Goal: Task Accomplishment & Management: Complete application form

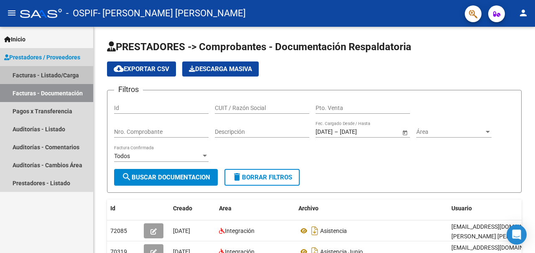
click at [26, 74] on link "Facturas - Listado/Carga" at bounding box center [46, 75] width 93 height 18
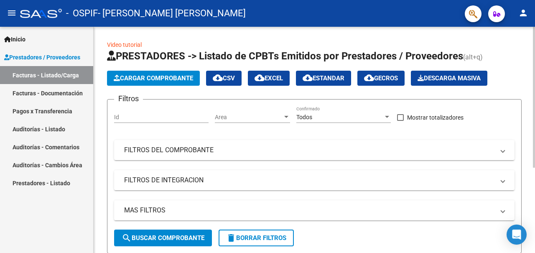
click at [169, 80] on span "Cargar Comprobante" at bounding box center [153, 78] width 79 height 8
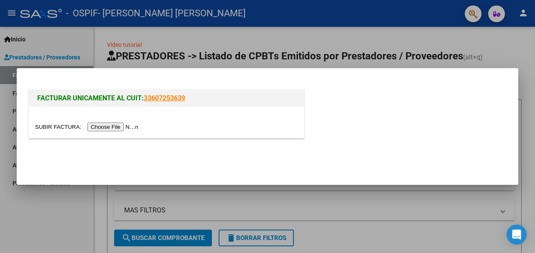
click at [123, 128] on input "file" at bounding box center [88, 127] width 106 height 9
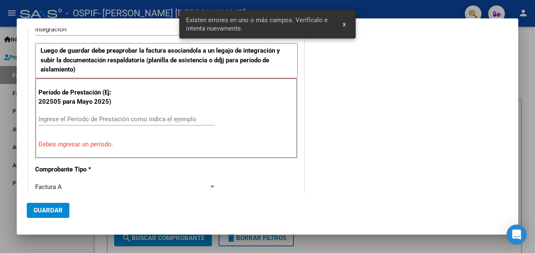
scroll to position [188, 0]
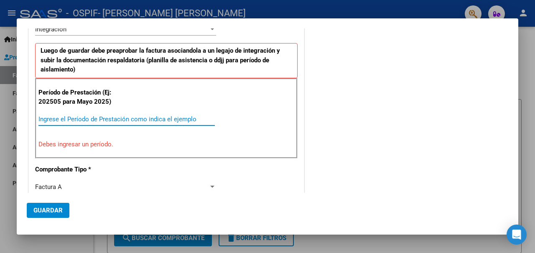
click at [74, 121] on input "Ingrese el Período de Prestación como indica el ejemplo" at bounding box center [126, 119] width 176 height 8
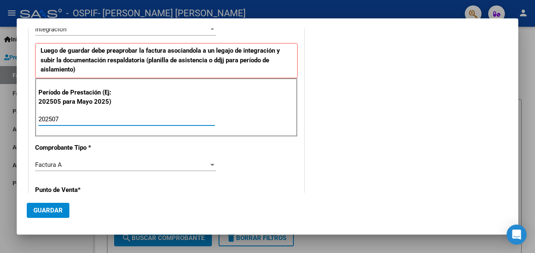
scroll to position [313, 0]
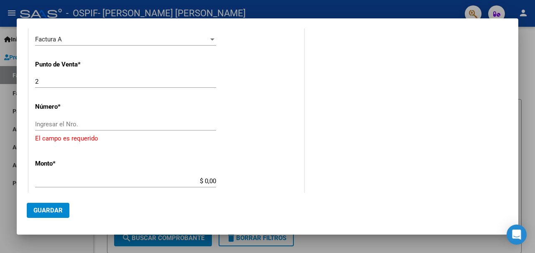
type input "202507"
click at [88, 126] on input "Ingresar el Nro." at bounding box center [125, 124] width 181 height 8
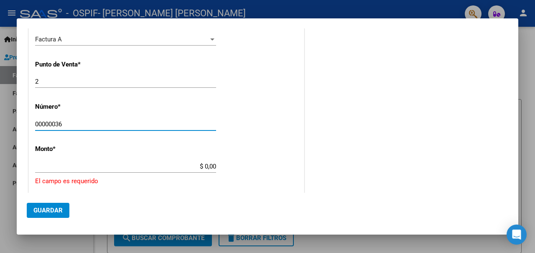
type input "00000036"
click at [143, 167] on input "$ 0,00" at bounding box center [125, 167] width 181 height 8
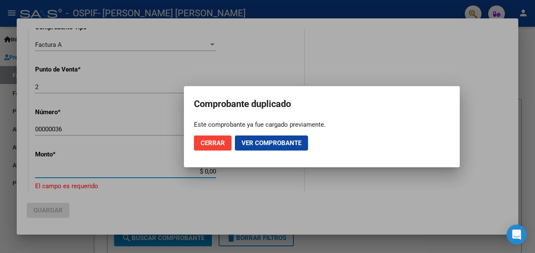
scroll to position [319, 0]
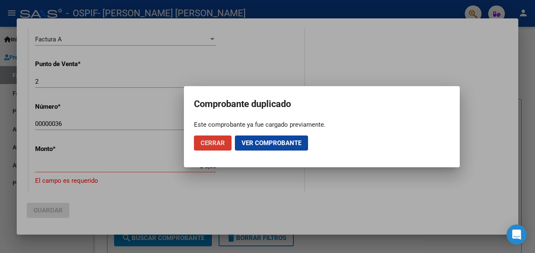
click at [210, 144] on span "Cerrar" at bounding box center [213, 143] width 24 height 8
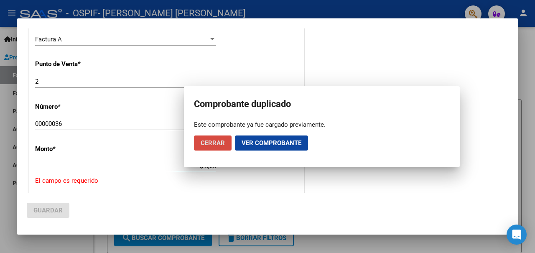
scroll to position [0, 0]
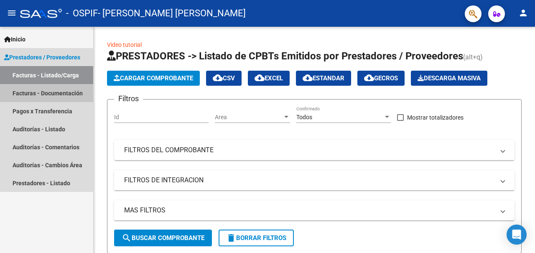
click at [49, 92] on link "Facturas - Documentación" at bounding box center [46, 93] width 93 height 18
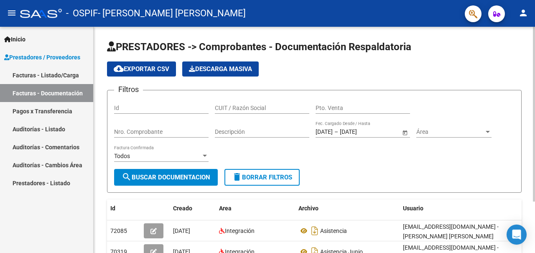
scroll to position [42, 0]
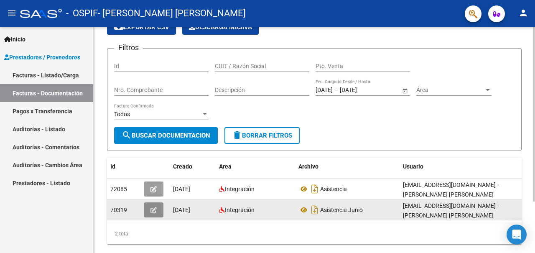
click at [153, 209] on icon "button" at bounding box center [154, 210] width 6 height 6
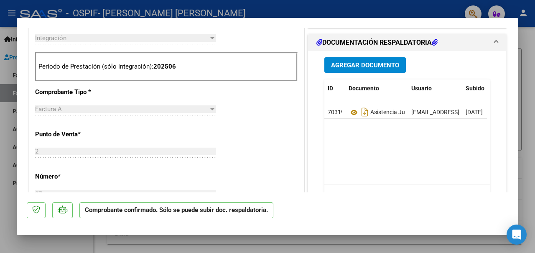
scroll to position [329, 0]
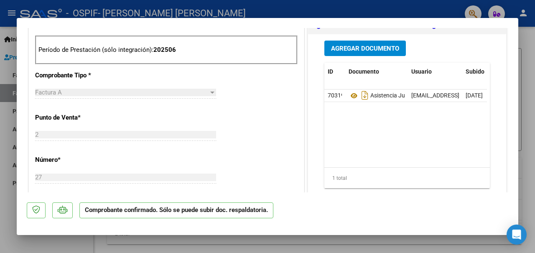
click at [283, 9] on div at bounding box center [267, 126] width 535 height 253
type input "$ 0,00"
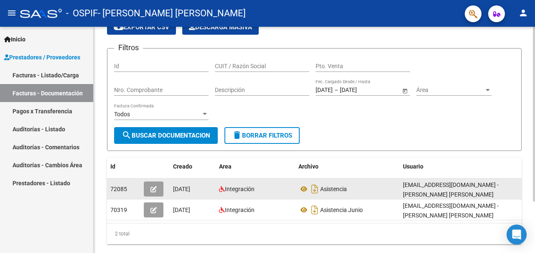
click at [153, 189] on icon "button" at bounding box center [154, 189] width 6 height 6
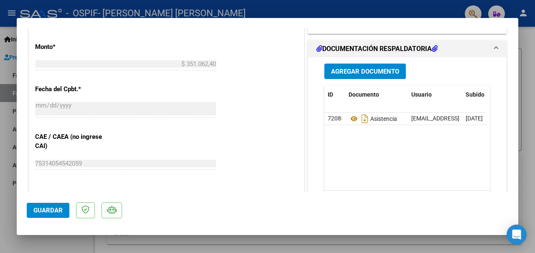
scroll to position [502, 0]
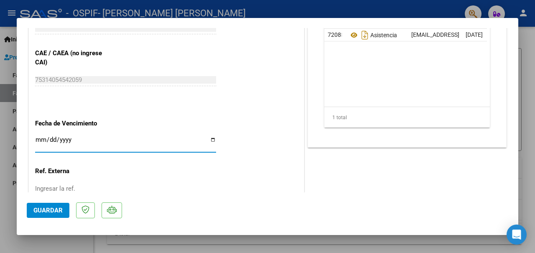
click at [211, 140] on input "Ingresar la fecha" at bounding box center [125, 142] width 181 height 13
type input "[DATE]"
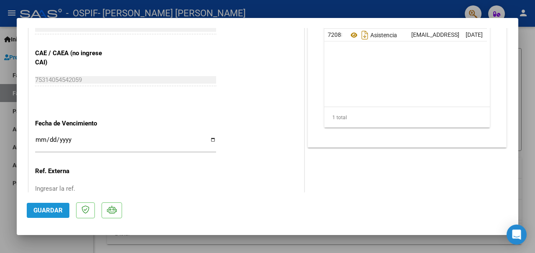
click at [43, 210] on span "Guardar" at bounding box center [47, 211] width 29 height 8
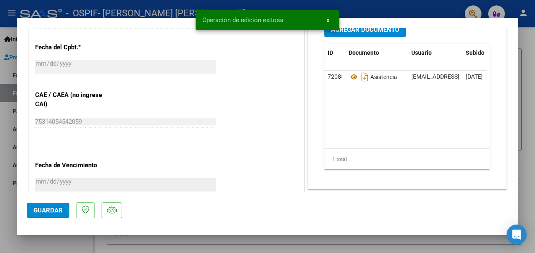
scroll to position [418, 0]
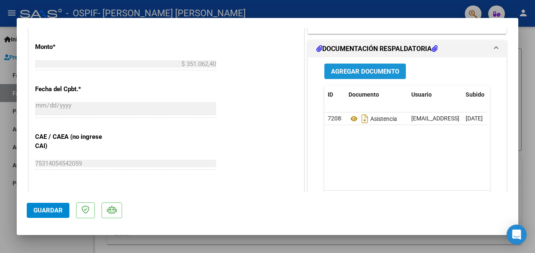
click at [370, 76] on button "Agregar Documento" at bounding box center [365, 71] width 82 height 15
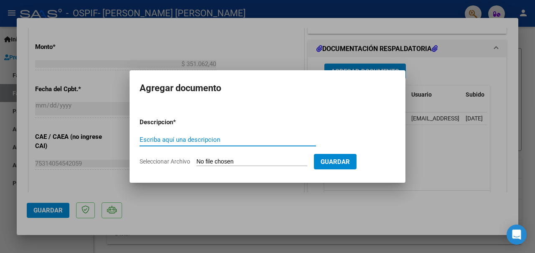
click at [219, 140] on input "Escriba aquí una descripcion" at bounding box center [228, 140] width 176 height 8
type input "FACTURA CORREGIDA DNI 56950559"
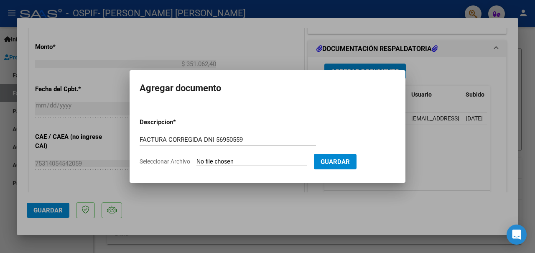
click at [242, 158] on input "Seleccionar Archivo" at bounding box center [252, 162] width 111 height 8
type input "C:\fakepath\factura [PERSON_NAME].pdf"
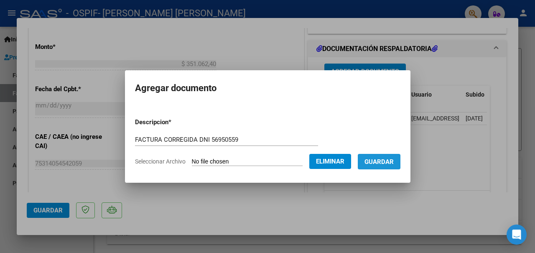
click at [373, 164] on span "Guardar" at bounding box center [379, 162] width 29 height 8
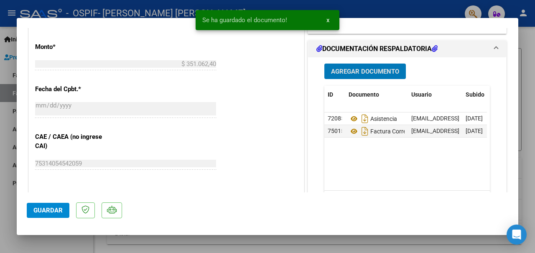
click at [361, 70] on span "Agregar Documento" at bounding box center [365, 72] width 68 height 8
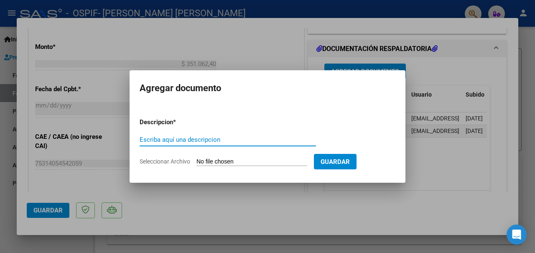
click at [189, 138] on input "Escriba aquí una descripcion" at bounding box center [228, 140] width 176 height 8
type input "PLANILLA DE ASISTENCIA"
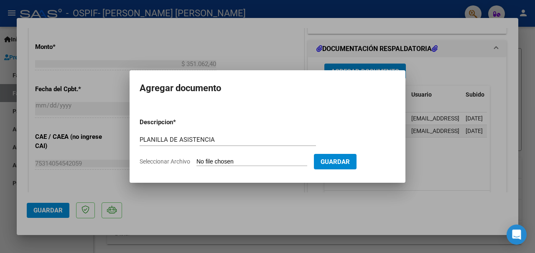
click at [227, 156] on form "Descripcion * PLANILLA DE ASISTENCIA Escriba aquí una descripcion Seleccionar A…" at bounding box center [268, 141] width 256 height 61
click at [230, 158] on input "Seleccionar Archivo" at bounding box center [252, 162] width 111 height 8
type input "C:\fakepath\planilla de [PERSON_NAME].pdf"
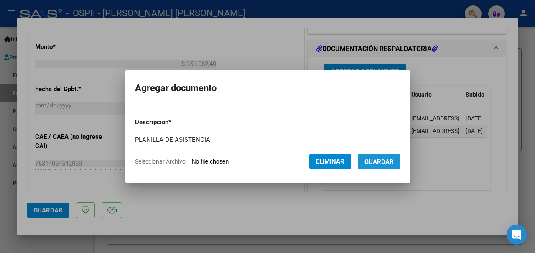
click at [373, 159] on span "Guardar" at bounding box center [379, 162] width 29 height 8
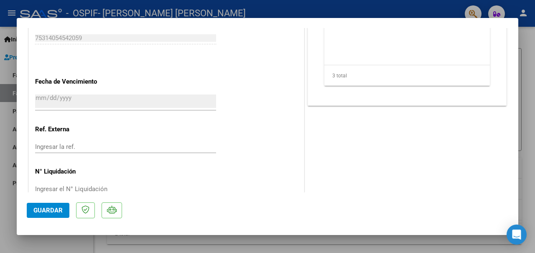
scroll to position [563, 0]
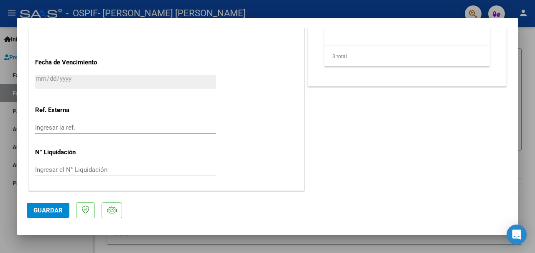
click at [44, 210] on span "Guardar" at bounding box center [47, 211] width 29 height 8
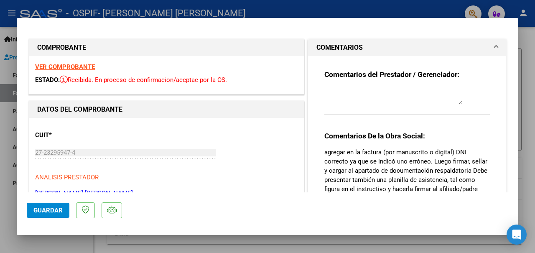
scroll to position [0, 0]
click at [273, 13] on div at bounding box center [267, 126] width 535 height 253
type input "$ 0,00"
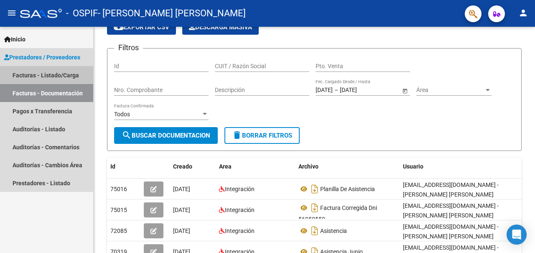
click at [34, 77] on link "Facturas - Listado/Carga" at bounding box center [46, 75] width 93 height 18
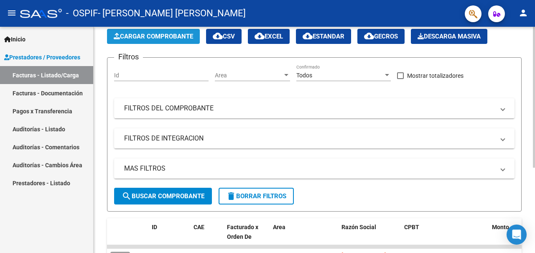
click at [153, 40] on button "Cargar Comprobante" at bounding box center [153, 36] width 93 height 15
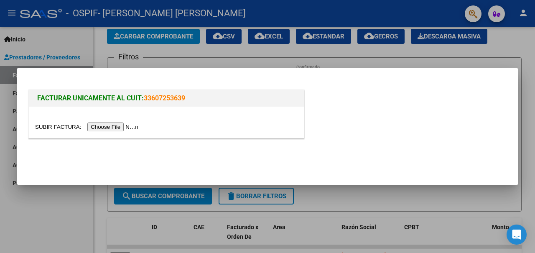
click at [125, 127] on input "file" at bounding box center [88, 127] width 106 height 9
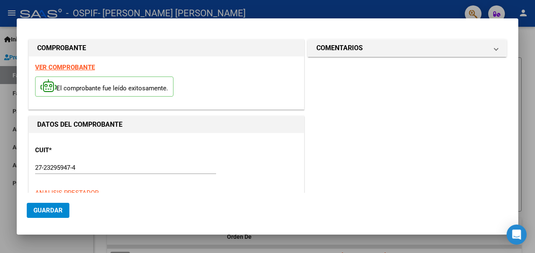
scroll to position [218, 0]
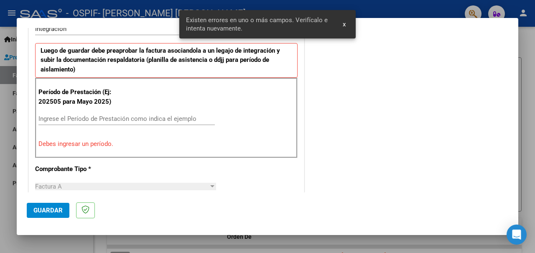
click at [82, 117] on input "Ingrese el Período de Prestación como indica el ejemplo" at bounding box center [126, 119] width 176 height 8
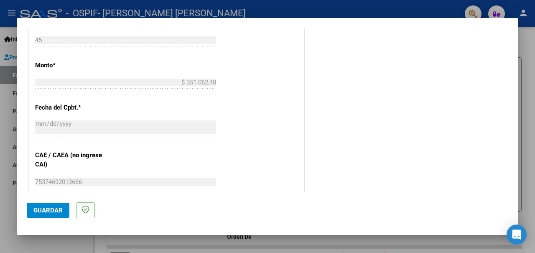
scroll to position [590, 0]
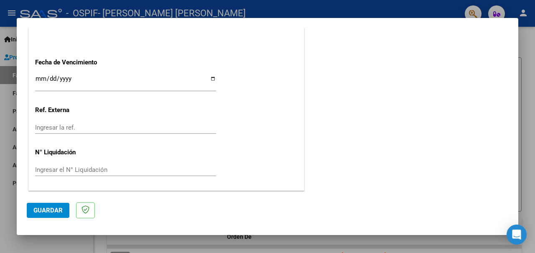
type input "202508"
click at [210, 79] on input "Ingresar la fecha" at bounding box center [125, 81] width 181 height 13
type input "[DATE]"
click at [46, 212] on span "Guardar" at bounding box center [47, 211] width 29 height 8
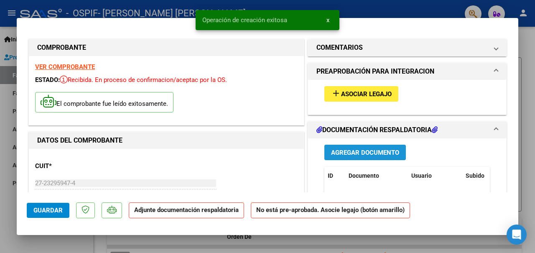
click at [354, 153] on span "Agregar Documento" at bounding box center [365, 153] width 68 height 8
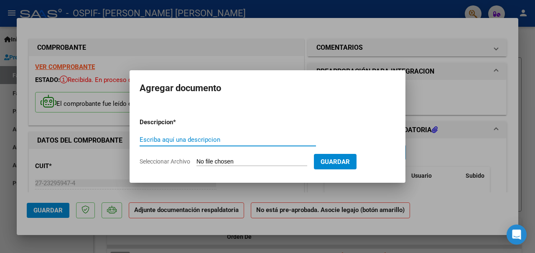
click at [187, 140] on input "Escriba aquí una descripcion" at bounding box center [228, 140] width 176 height 8
type input "PLANILLA [PERSON_NAME]"
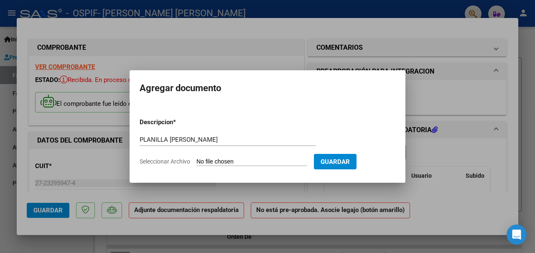
click at [213, 157] on form "Descripcion * PLANILLA [PERSON_NAME] Escriba aquí una descripcion Seleccionar A…" at bounding box center [268, 141] width 256 height 61
click at [213, 162] on input "Seleccionar Archivo" at bounding box center [252, 162] width 111 height 8
type input "C:\fakepath\planilla [PERSON_NAME].pdf"
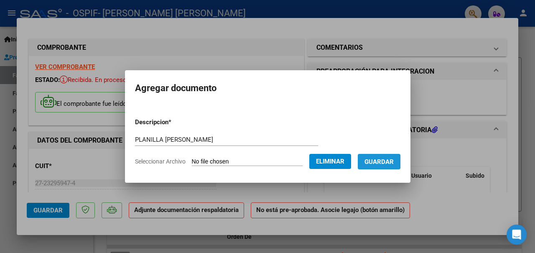
click at [373, 162] on span "Guardar" at bounding box center [379, 162] width 29 height 8
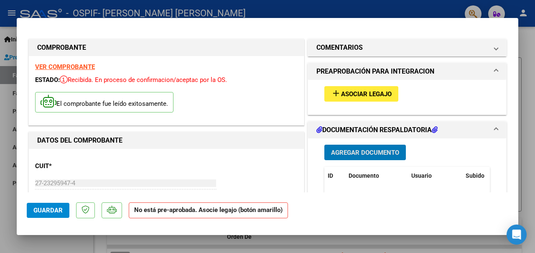
click at [62, 210] on span "Guardar" at bounding box center [47, 211] width 29 height 8
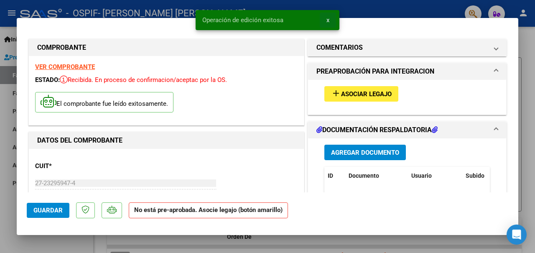
click at [327, 22] on span "x" at bounding box center [328, 20] width 3 height 8
